Goal: Transaction & Acquisition: Purchase product/service

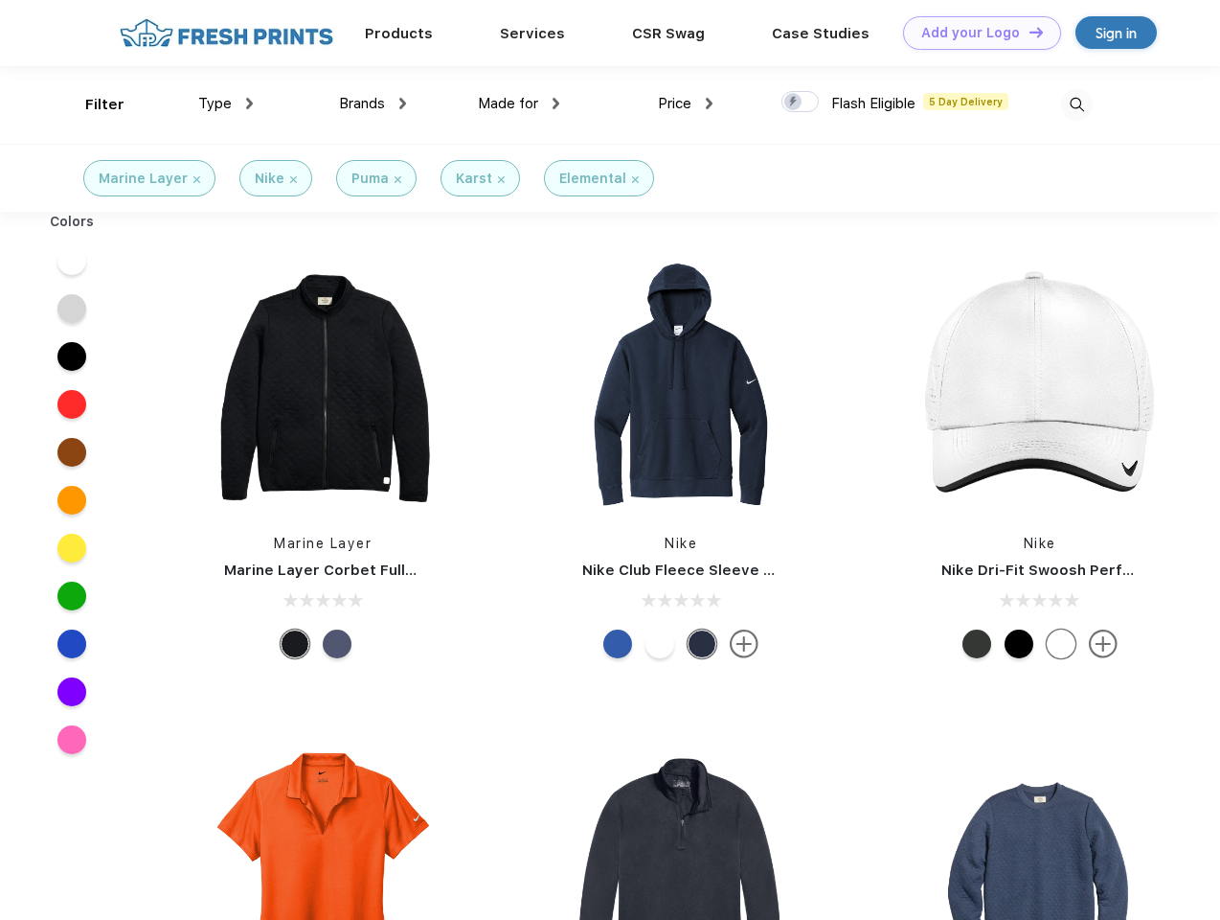
click at [975, 33] on link "Add your Logo Design Tool" at bounding box center [982, 33] width 158 height 34
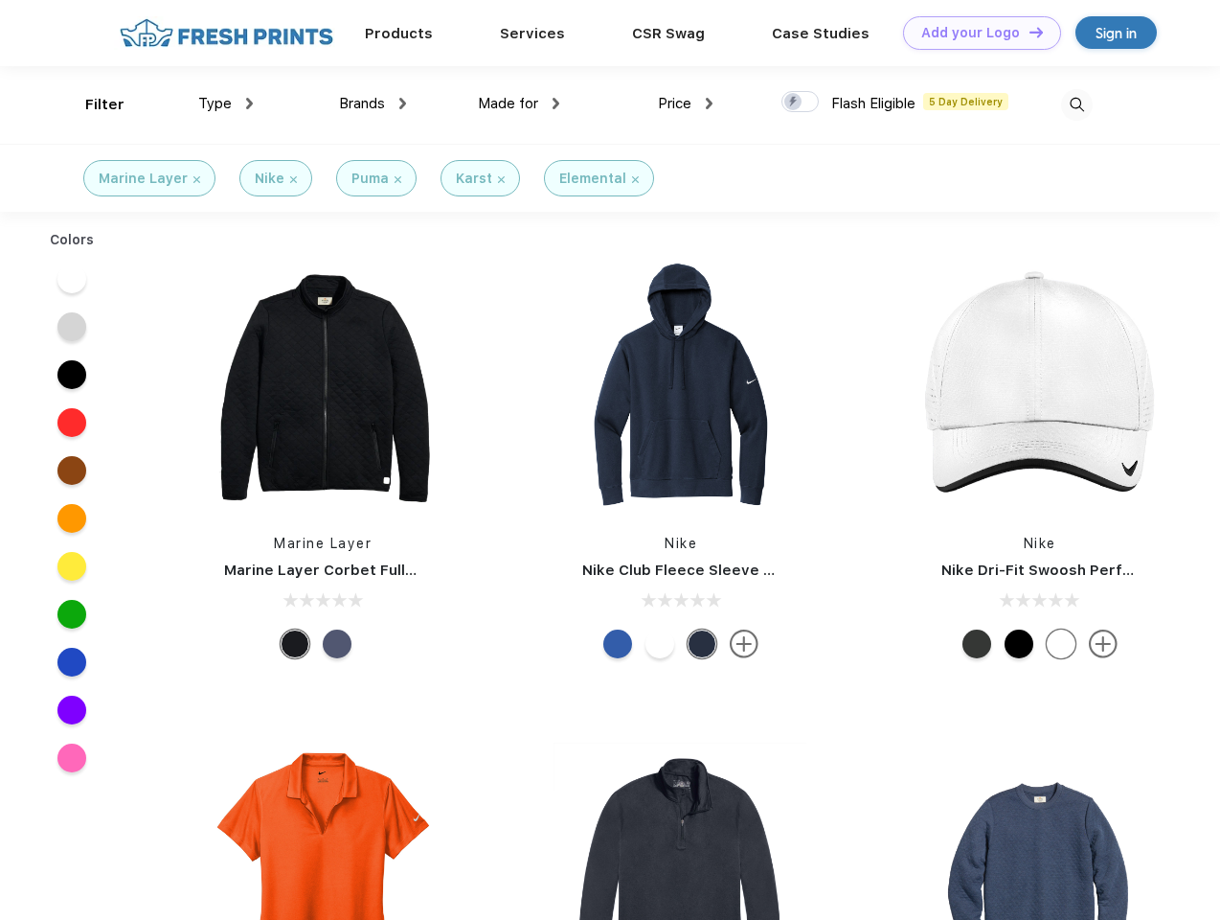
click at [0, 0] on div "Design Tool" at bounding box center [0, 0] width 0 height 0
click at [1028, 32] on link "Add your Logo Design Tool" at bounding box center [982, 33] width 158 height 34
click at [92, 104] on div "Filter" at bounding box center [104, 105] width 39 height 22
click at [226, 103] on span "Type" at bounding box center [215, 103] width 34 height 17
click at [373, 103] on span "Brands" at bounding box center [362, 103] width 46 height 17
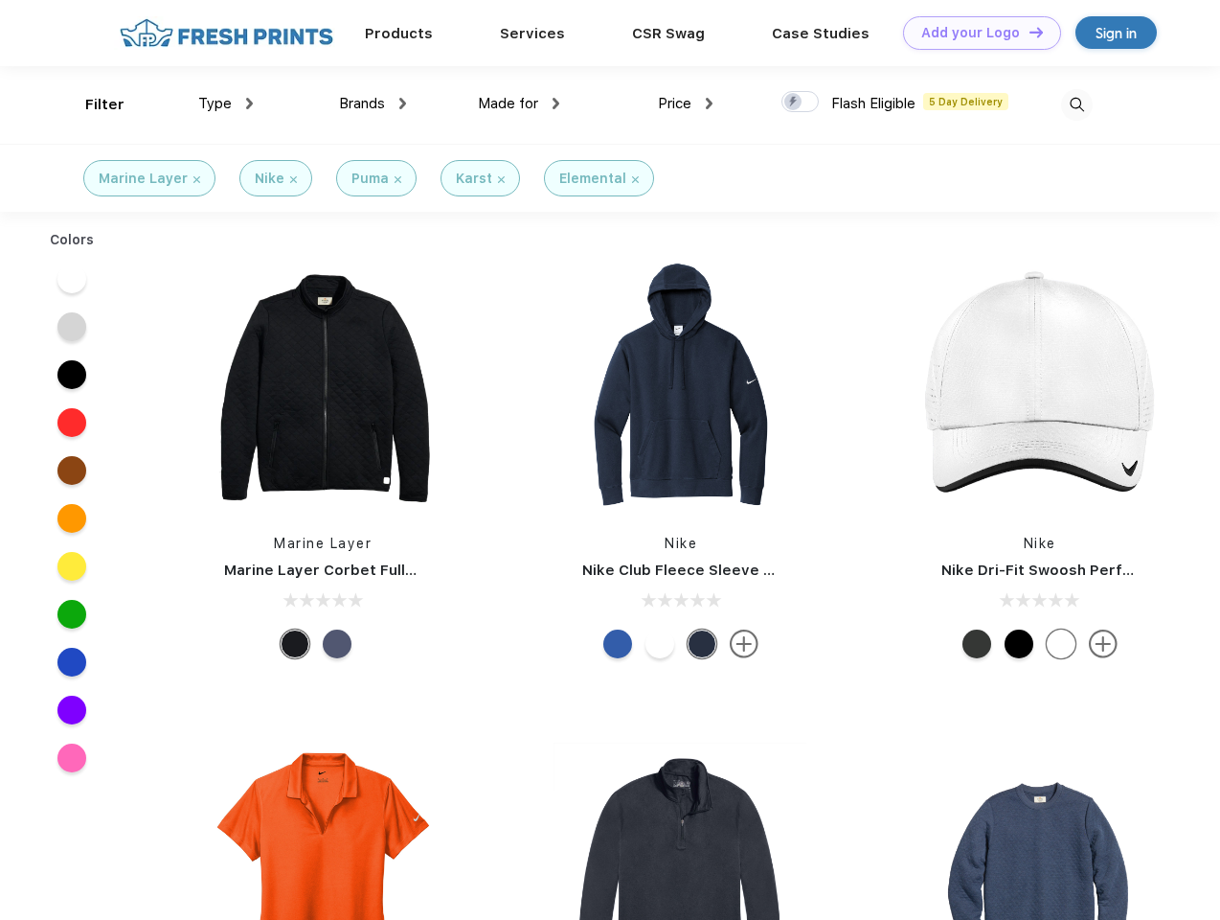
click at [519, 103] on span "Made for" at bounding box center [508, 103] width 60 height 17
click at [686, 103] on span "Price" at bounding box center [675, 103] width 34 height 17
click at [801, 102] on div at bounding box center [800, 101] width 37 height 21
click at [794, 102] on input "checkbox" at bounding box center [788, 96] width 12 height 12
click at [1077, 104] on img at bounding box center [1077, 105] width 32 height 32
